Goal: Task Accomplishment & Management: Use online tool/utility

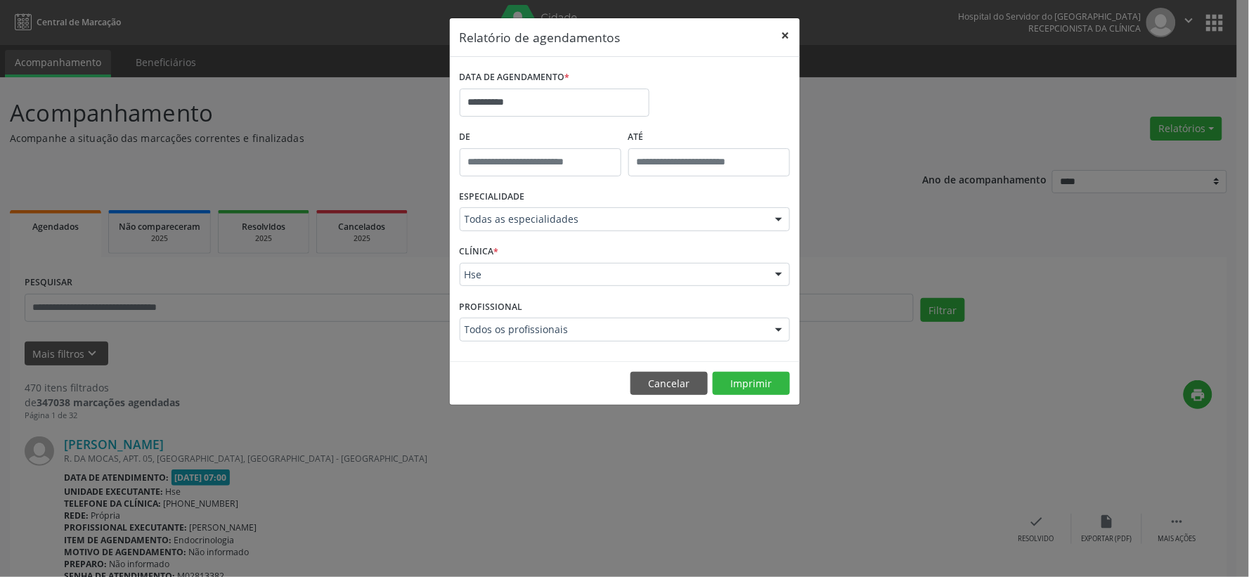
click at [782, 40] on button "×" at bounding box center [786, 35] width 28 height 34
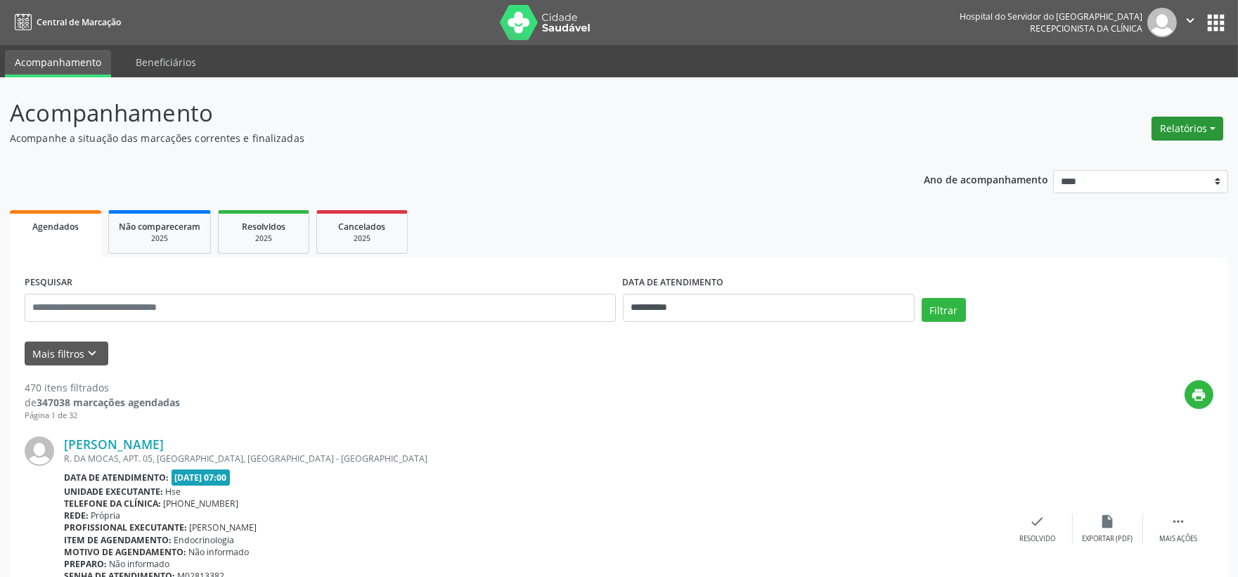
click at [1209, 125] on button "Relatórios" at bounding box center [1187, 129] width 72 height 24
click at [1102, 153] on link "Agendamentos" at bounding box center [1146, 158] width 151 height 20
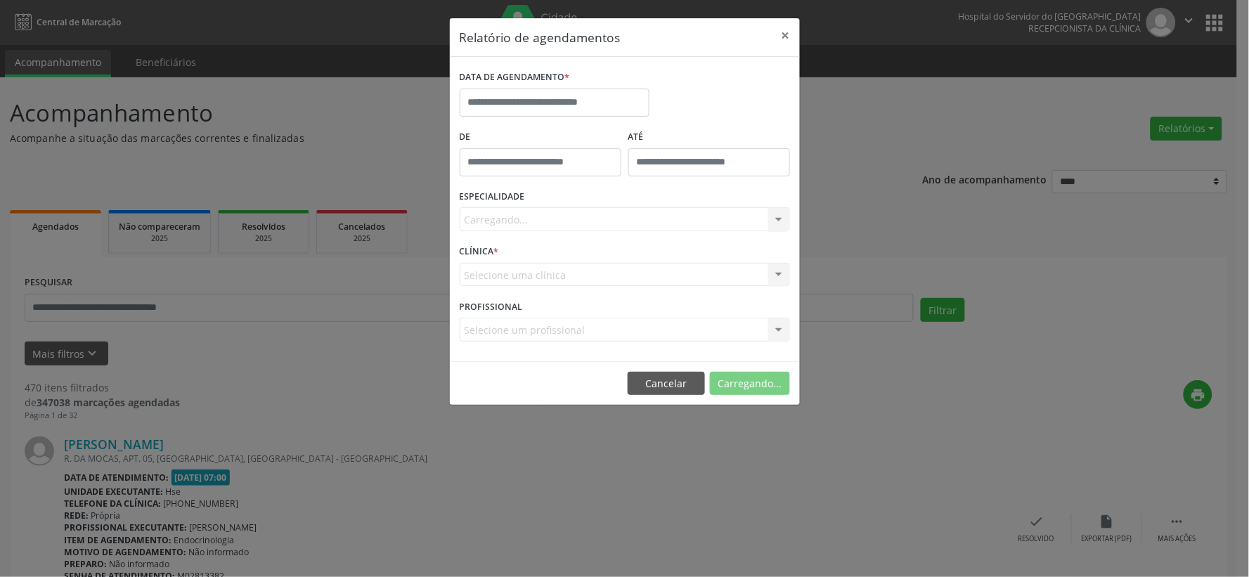
click at [554, 221] on div "Carregando... Todas as especialidades Alergologia Angiologia Arritmologia Cardi…" at bounding box center [625, 219] width 330 height 24
click at [571, 218] on div "Carregando... Todas as especialidades Alergologia Angiologia Arritmologia Cardi…" at bounding box center [625, 219] width 330 height 24
click at [572, 216] on div "Carregando... Todas as especialidades Alergologia Angiologia Arritmologia Cardi…" at bounding box center [625, 219] width 330 height 24
click at [619, 213] on div "Carregando... Todas as especialidades Alergologia Angiologia Arritmologia Cardi…" at bounding box center [625, 219] width 330 height 24
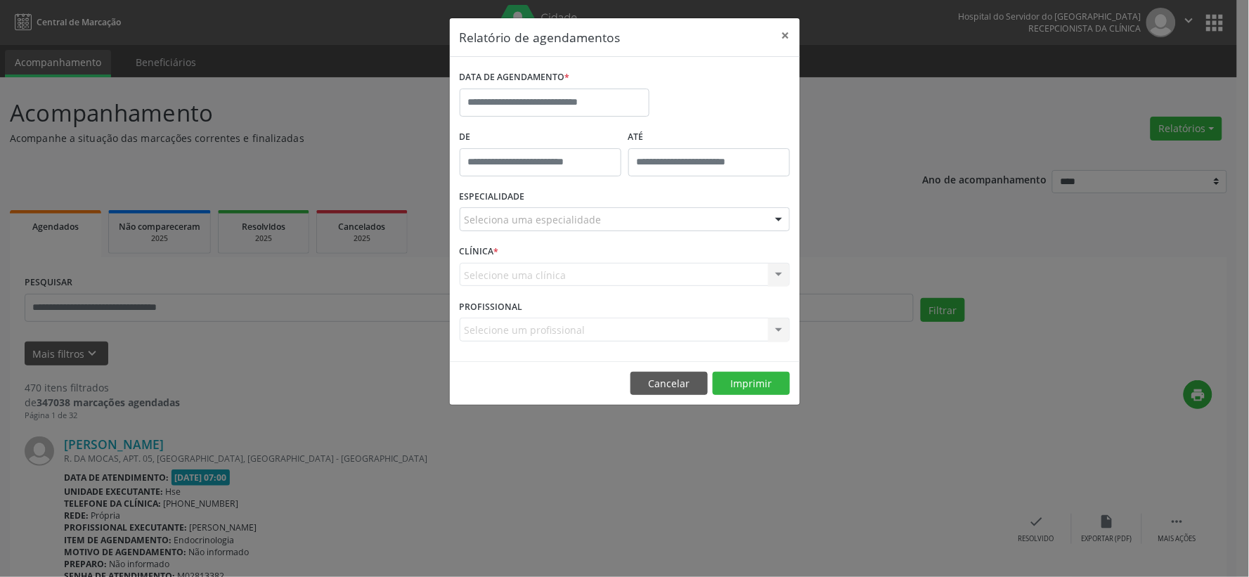
click at [770, 216] on div at bounding box center [778, 220] width 21 height 24
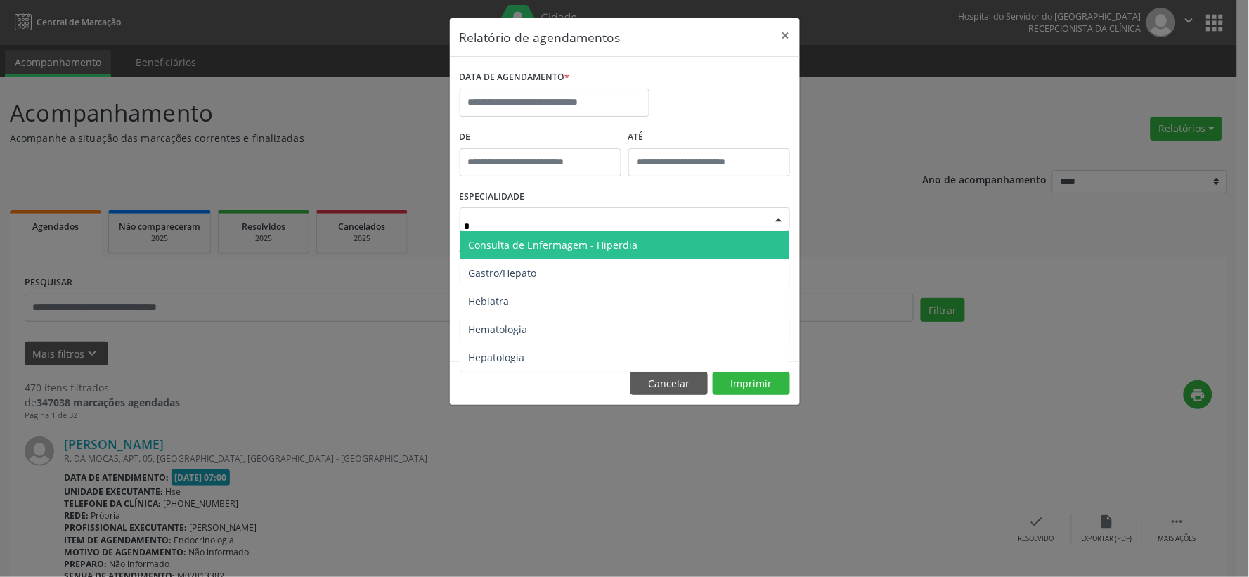
type input "**"
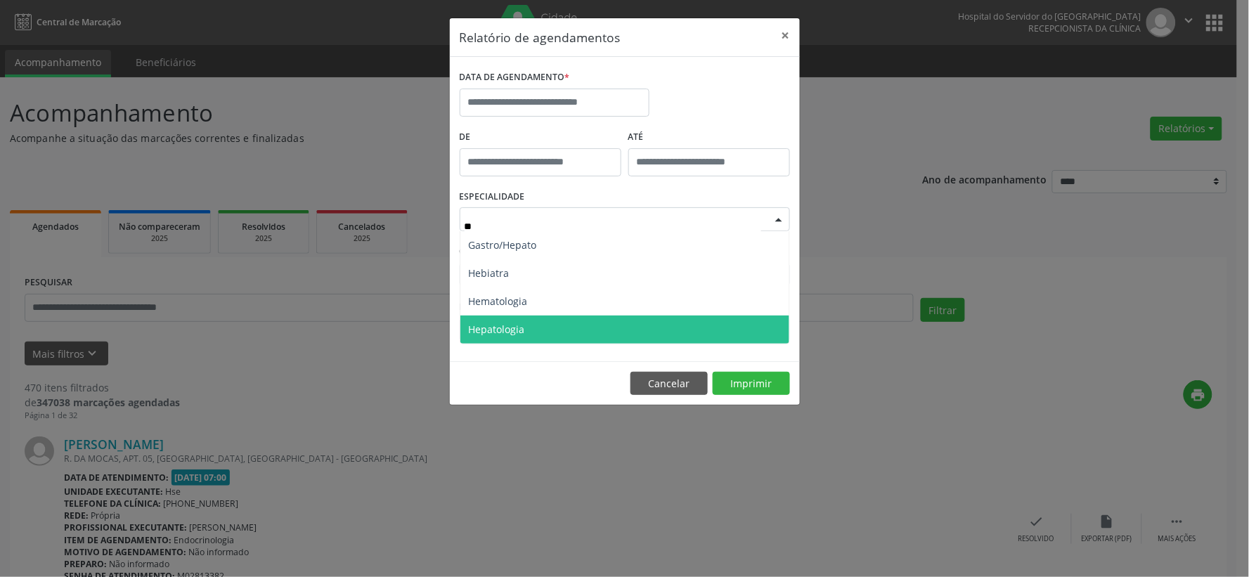
click at [527, 323] on span "Hepatologia" at bounding box center [624, 330] width 329 height 28
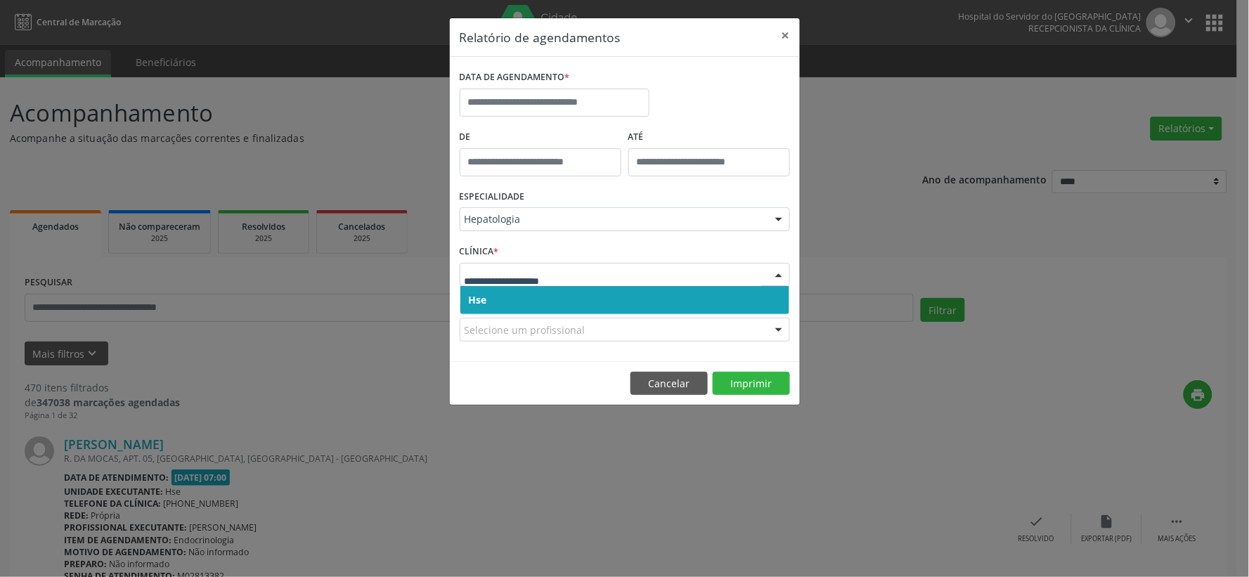
click at [506, 305] on span "Hse" at bounding box center [624, 300] width 329 height 28
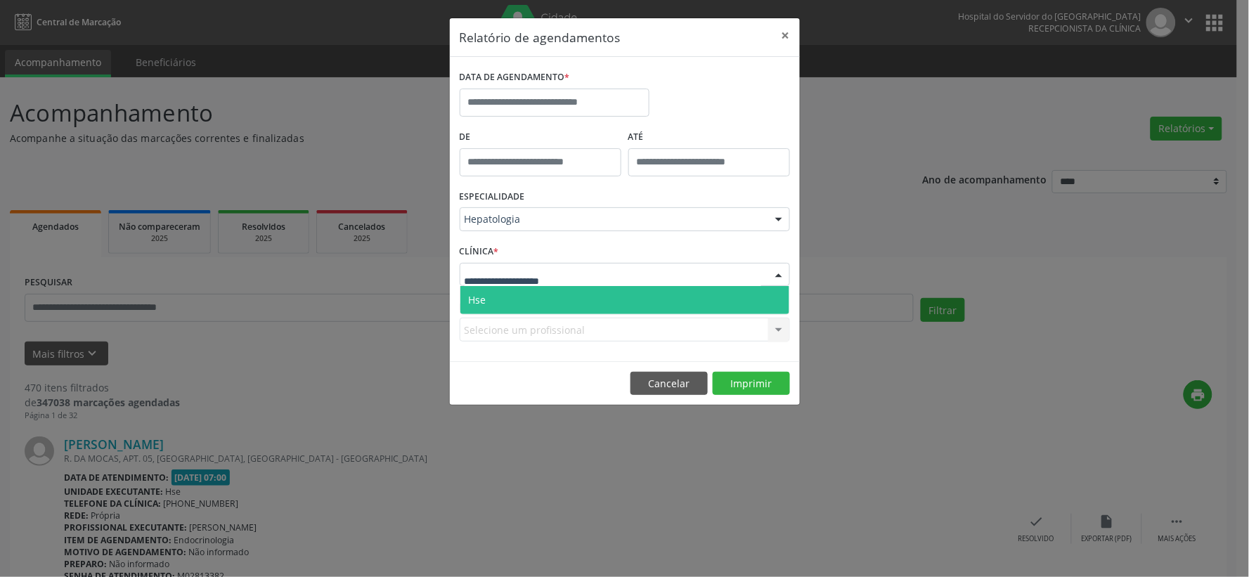
click at [515, 292] on span "Hse" at bounding box center [624, 300] width 329 height 28
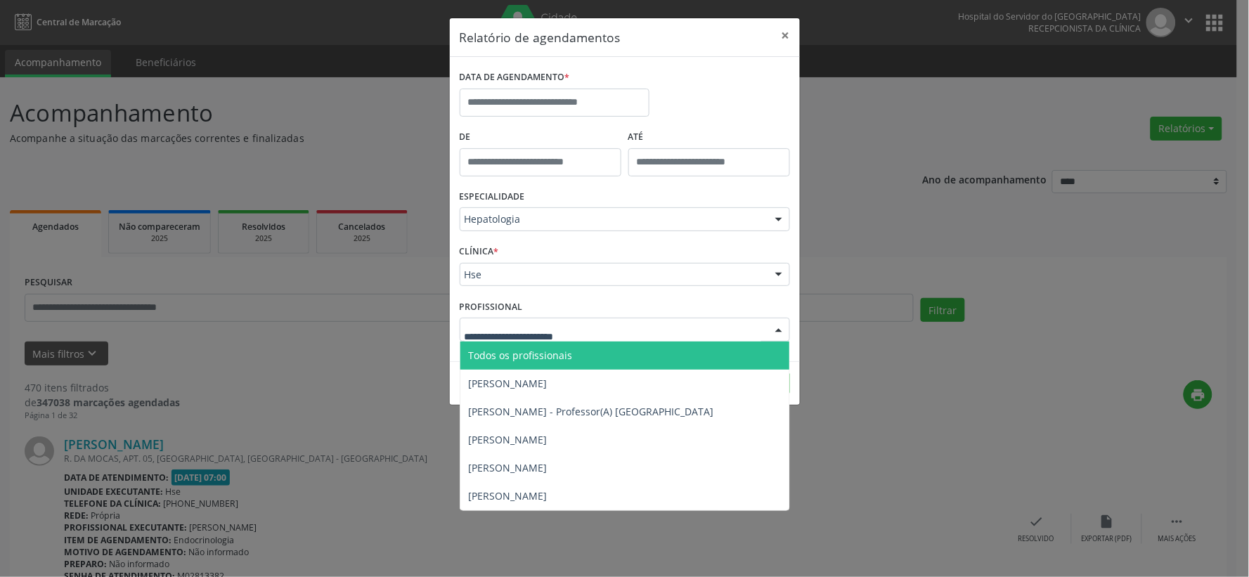
click at [565, 349] on span "Todos os profissionais" at bounding box center [521, 355] width 104 height 13
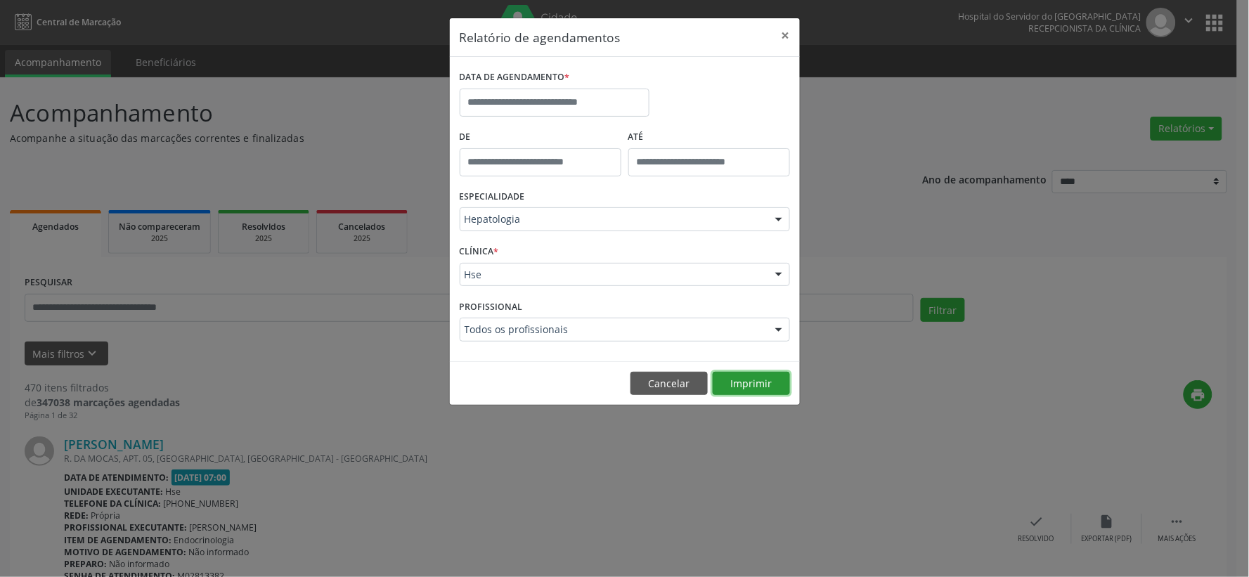
click at [760, 392] on button "Imprimir" at bounding box center [751, 384] width 77 height 24
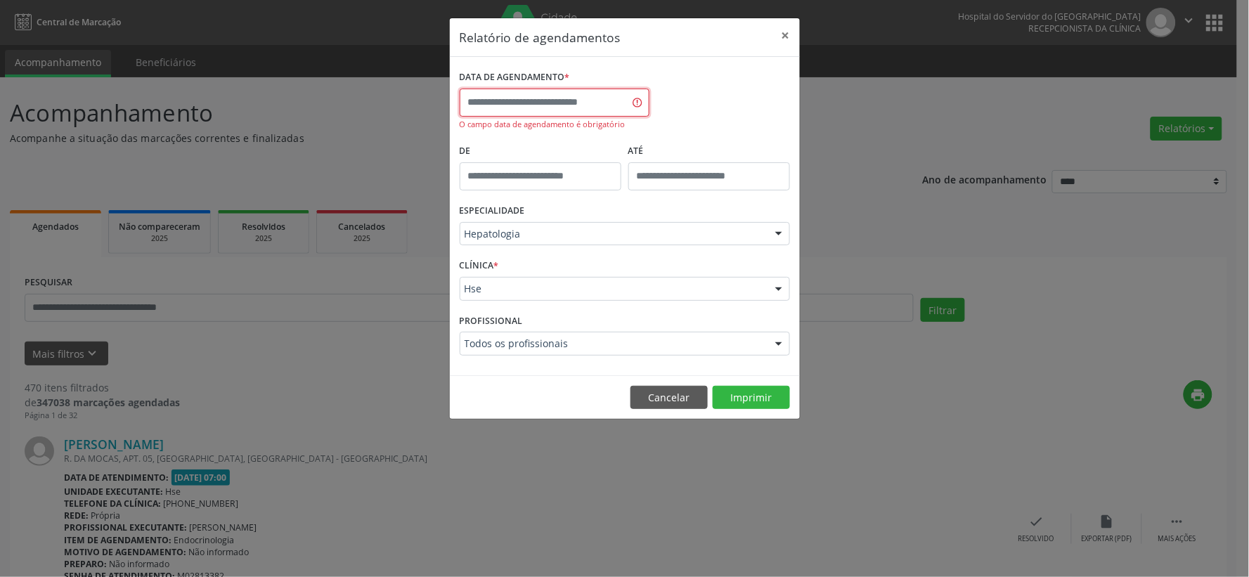
click at [564, 107] on body "**********" at bounding box center [624, 288] width 1249 height 577
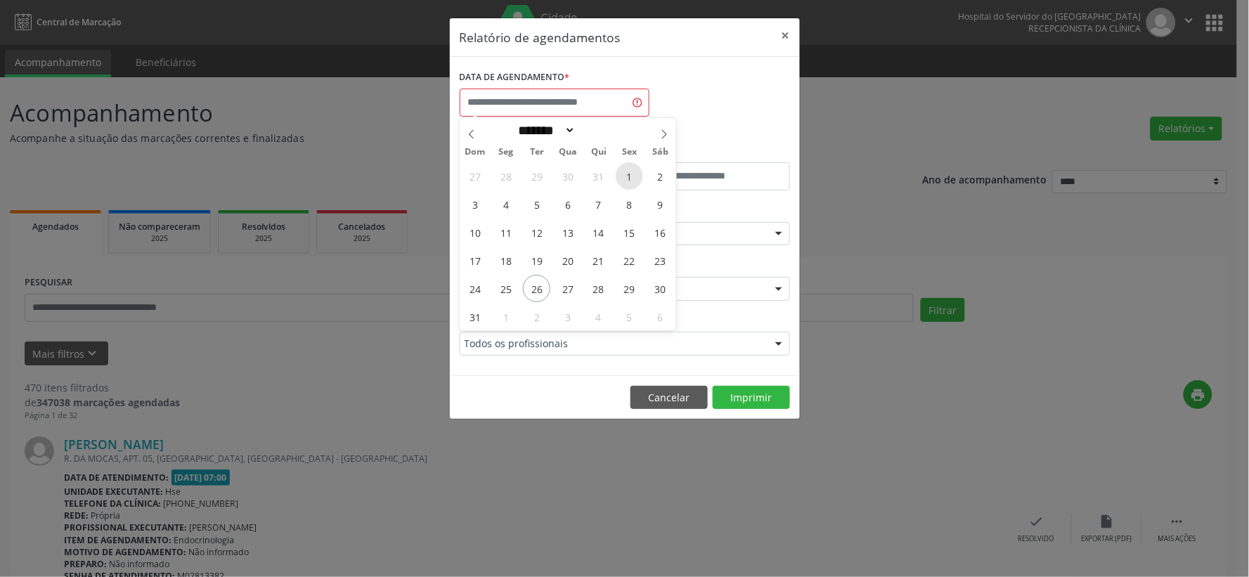
click at [640, 184] on span "1" at bounding box center [629, 175] width 27 height 27
type input "**********"
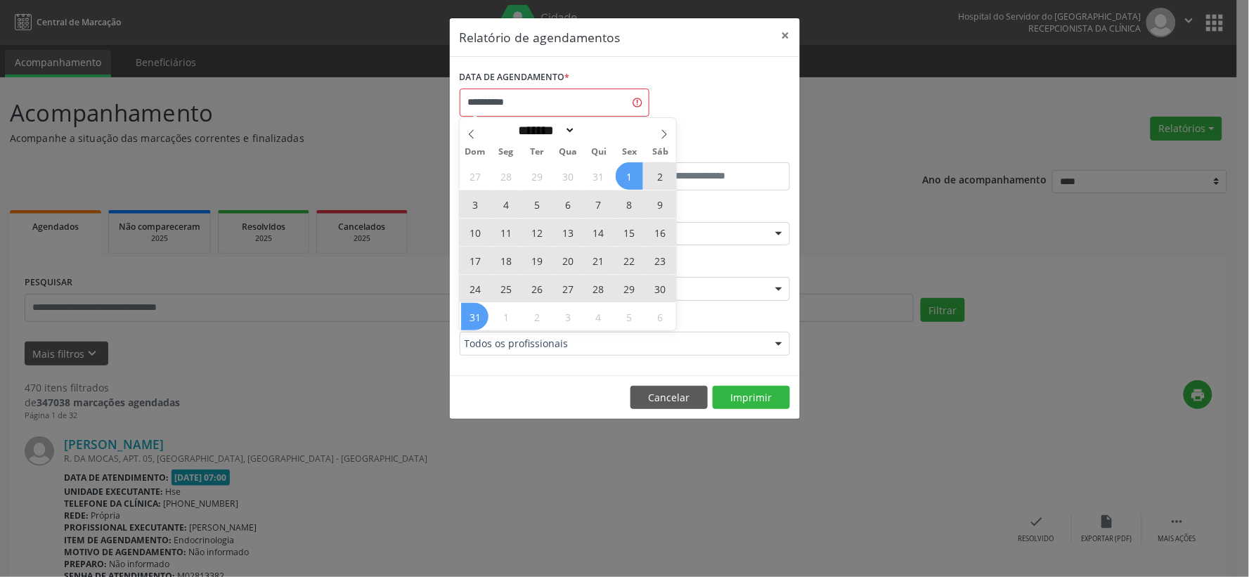
click at [486, 317] on span "31" at bounding box center [474, 316] width 27 height 27
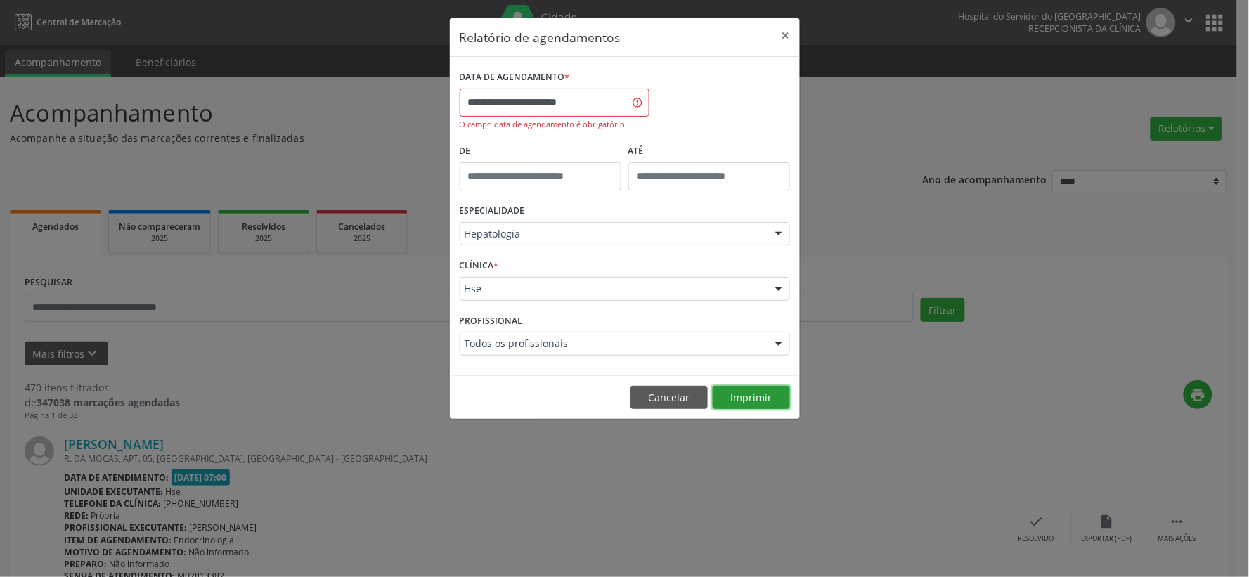
click at [738, 394] on button "Imprimir" at bounding box center [751, 398] width 77 height 24
